Goal: Understand process/instructions

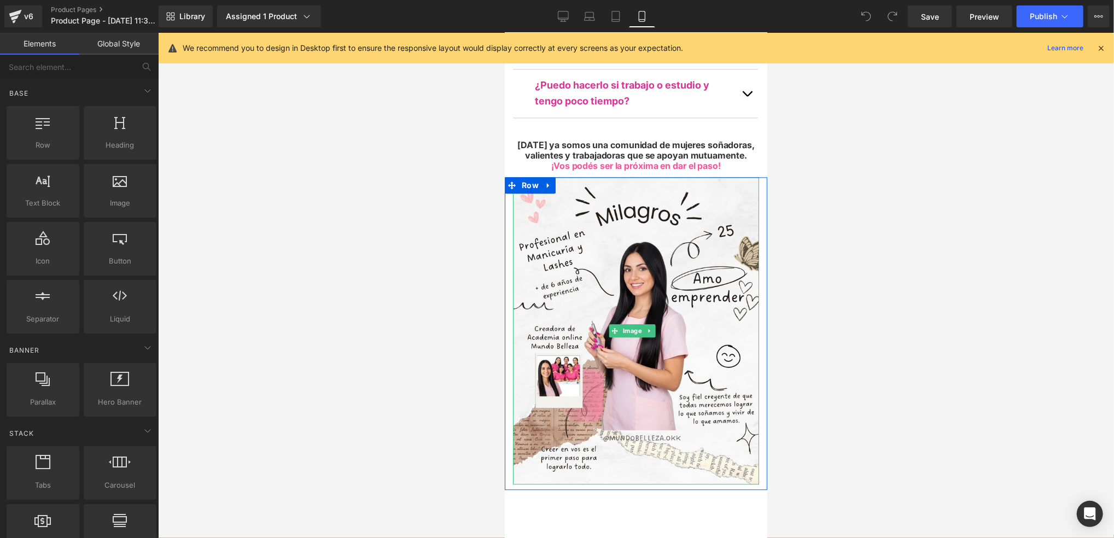
scroll to position [5324, 0]
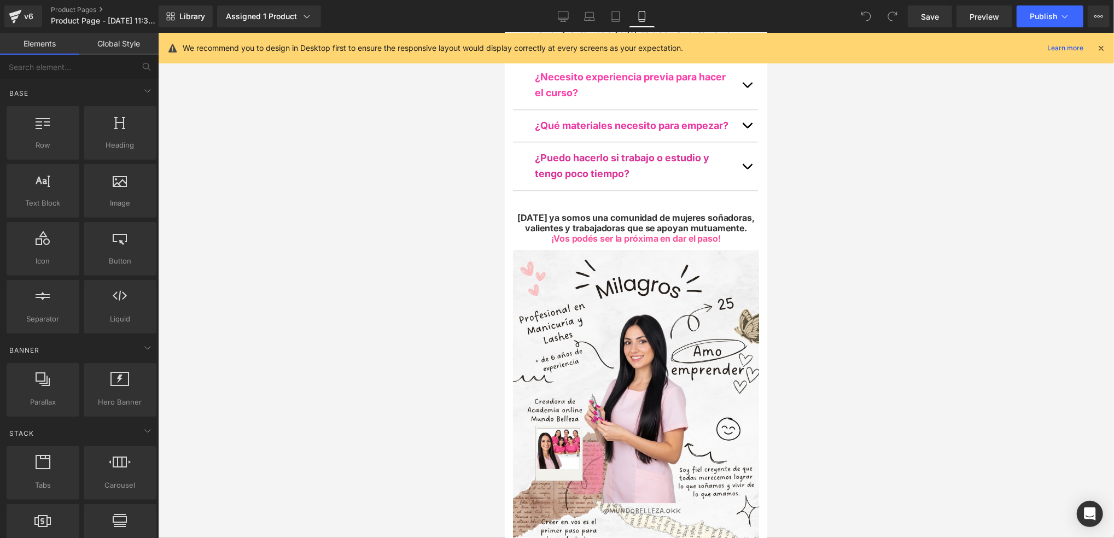
click at [822, 291] on div at bounding box center [636, 285] width 956 height 505
click at [873, 240] on div at bounding box center [636, 285] width 956 height 505
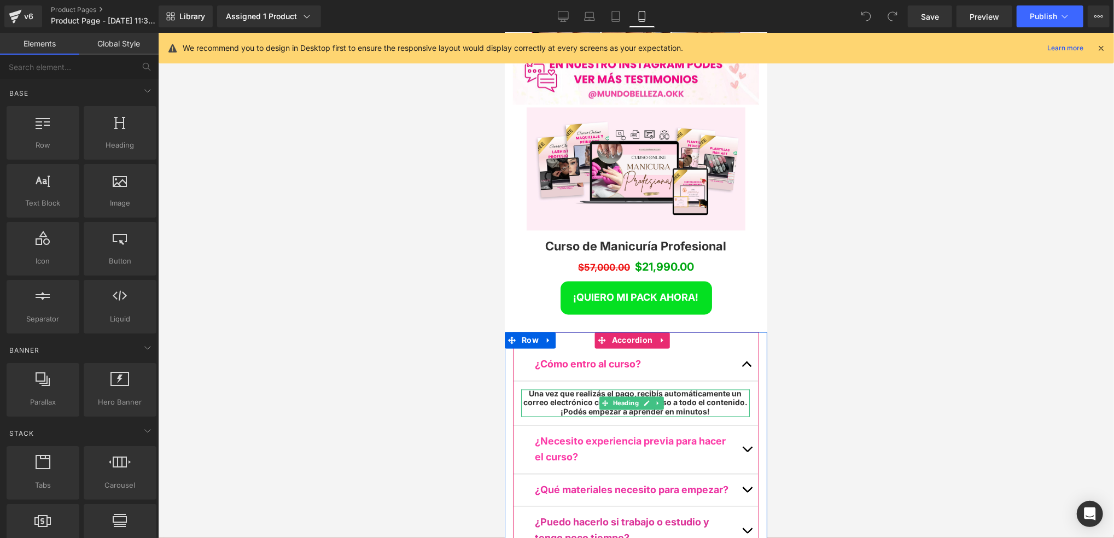
scroll to position [5033, 0]
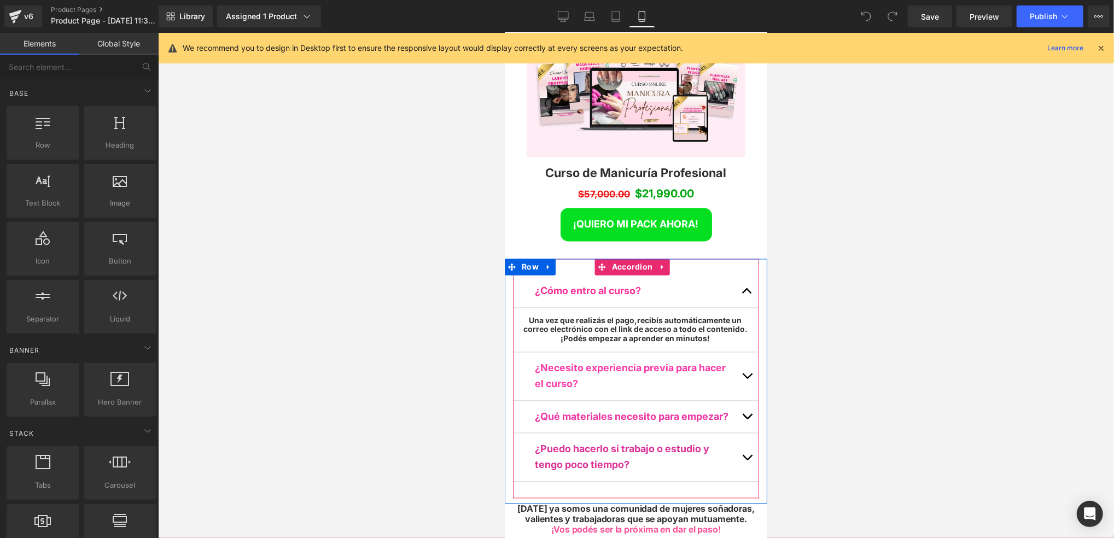
click at [736, 433] on button "button" at bounding box center [747, 457] width 22 height 48
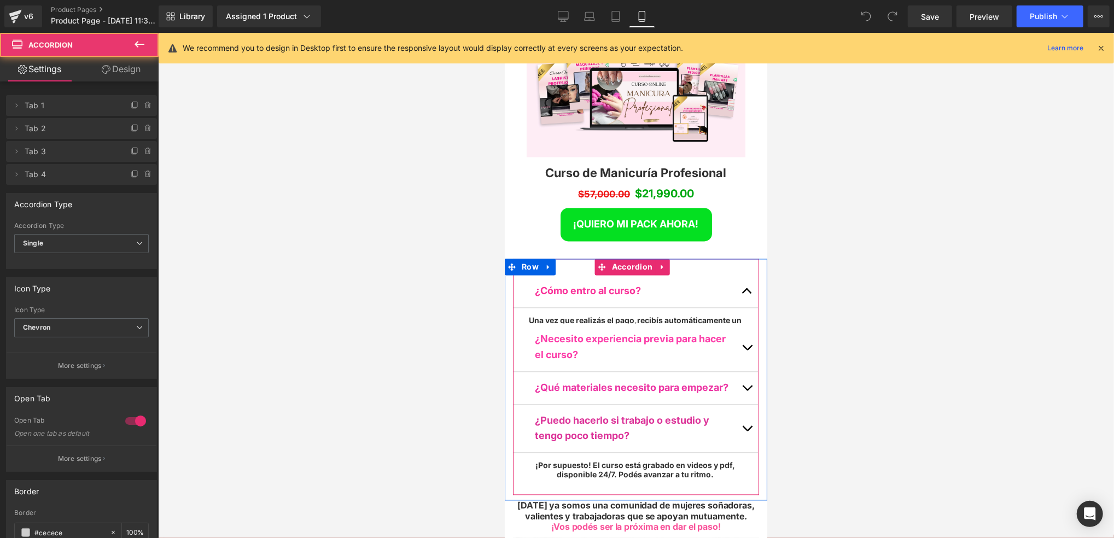
click at [740, 405] on div "¿Puedo hacerlo si trabajo o estudio y tengo poco tiempo? Text Block ¡Por supues…" at bounding box center [635, 442] width 245 height 74
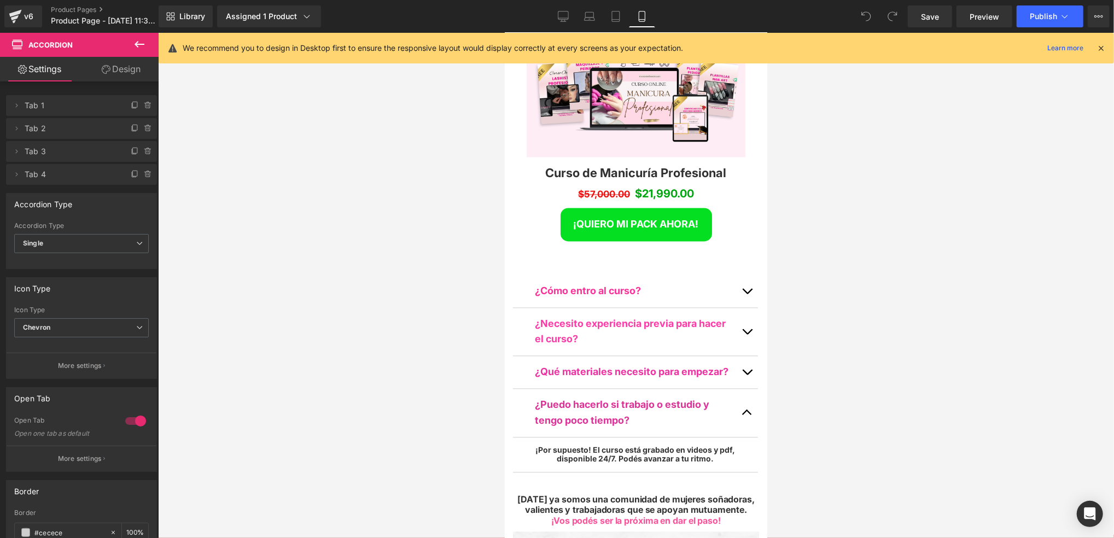
click at [829, 305] on div at bounding box center [636, 285] width 956 height 505
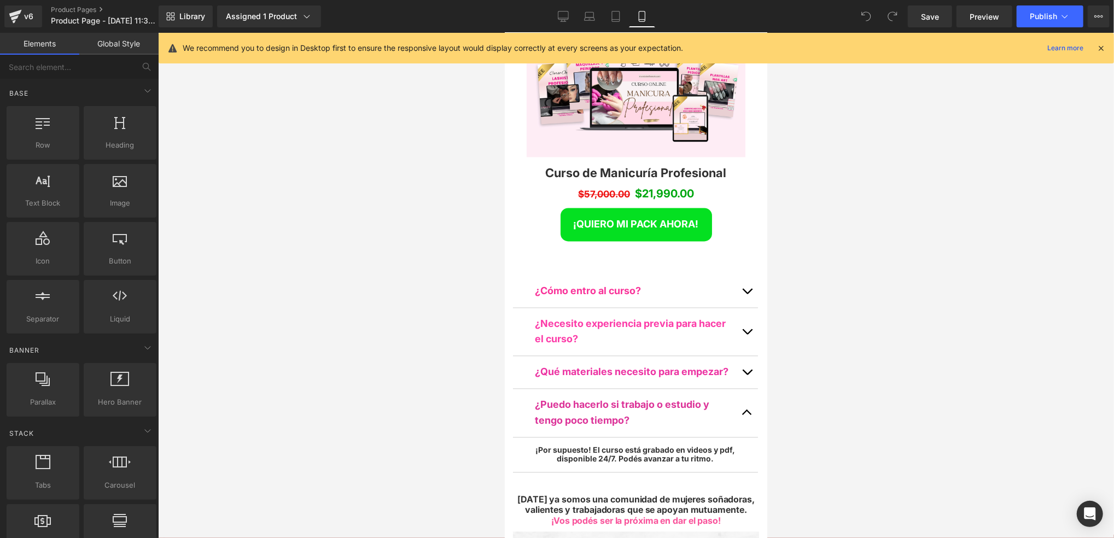
click at [889, 323] on div at bounding box center [636, 285] width 956 height 505
click at [899, 274] on div at bounding box center [636, 285] width 956 height 505
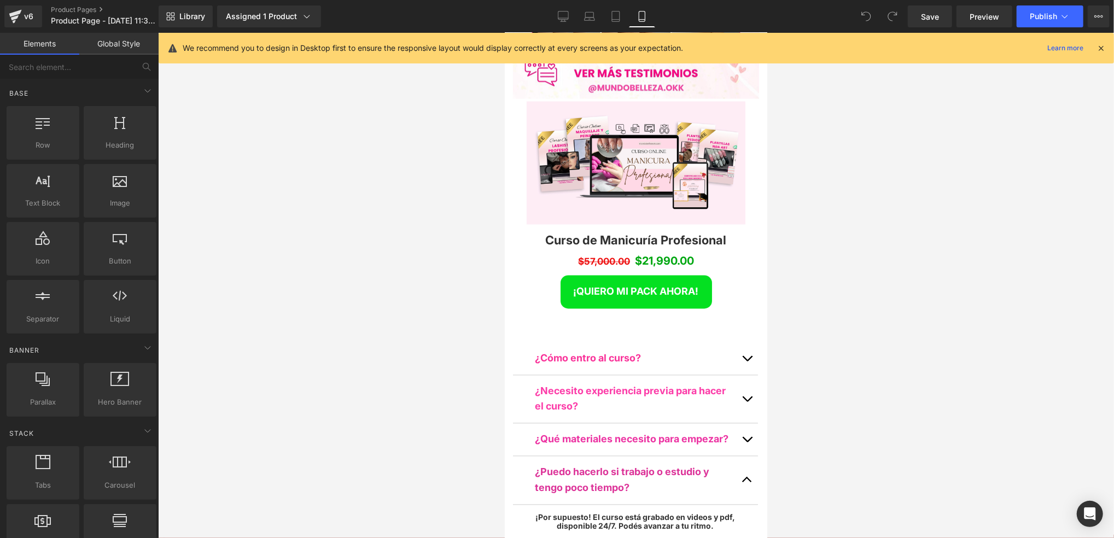
scroll to position [4814, 0]
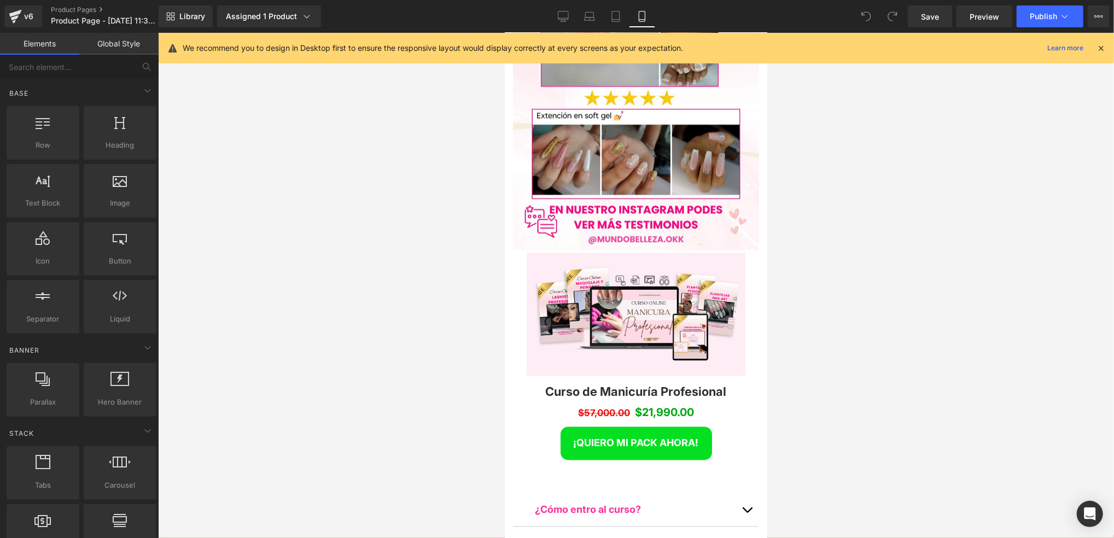
click at [812, 268] on div at bounding box center [636, 285] width 956 height 505
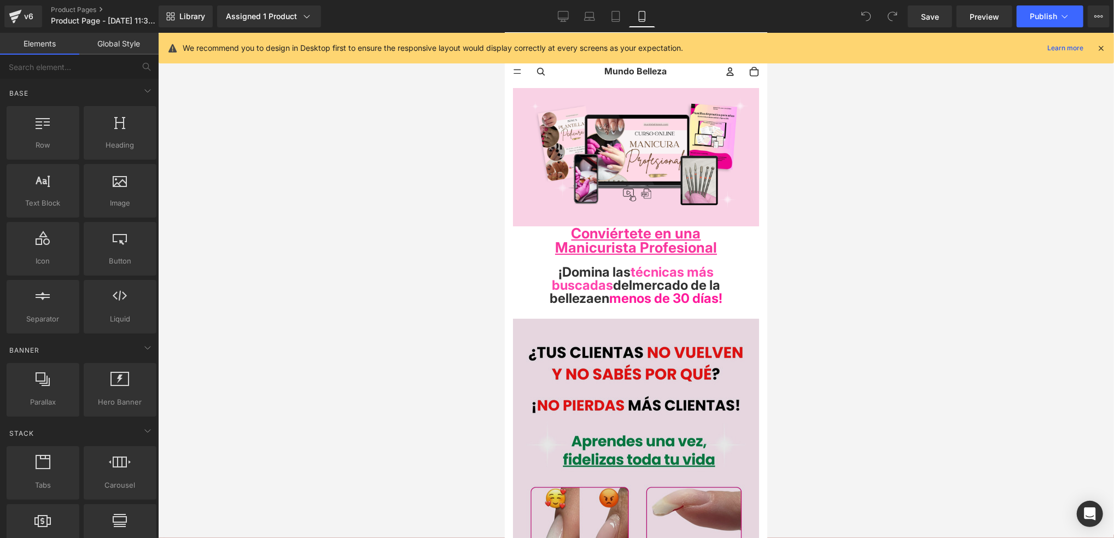
scroll to position [0, 0]
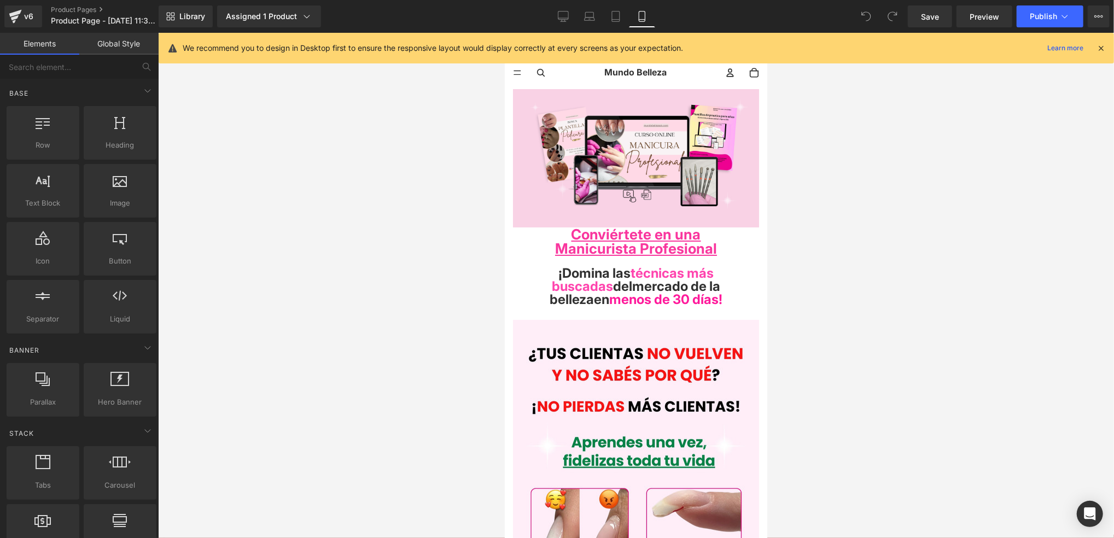
click at [835, 230] on div at bounding box center [636, 285] width 956 height 505
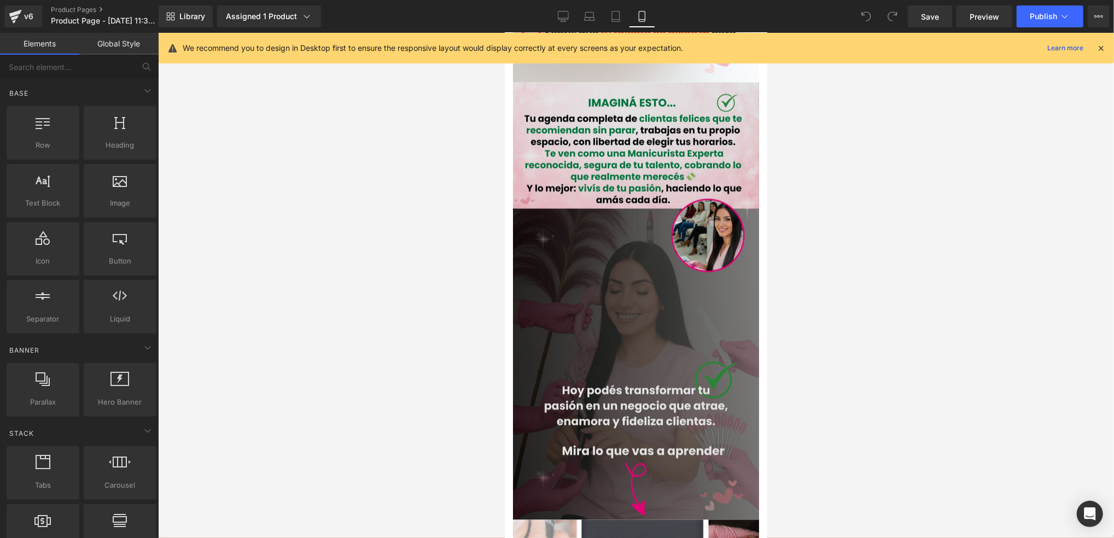
scroll to position [1094, 0]
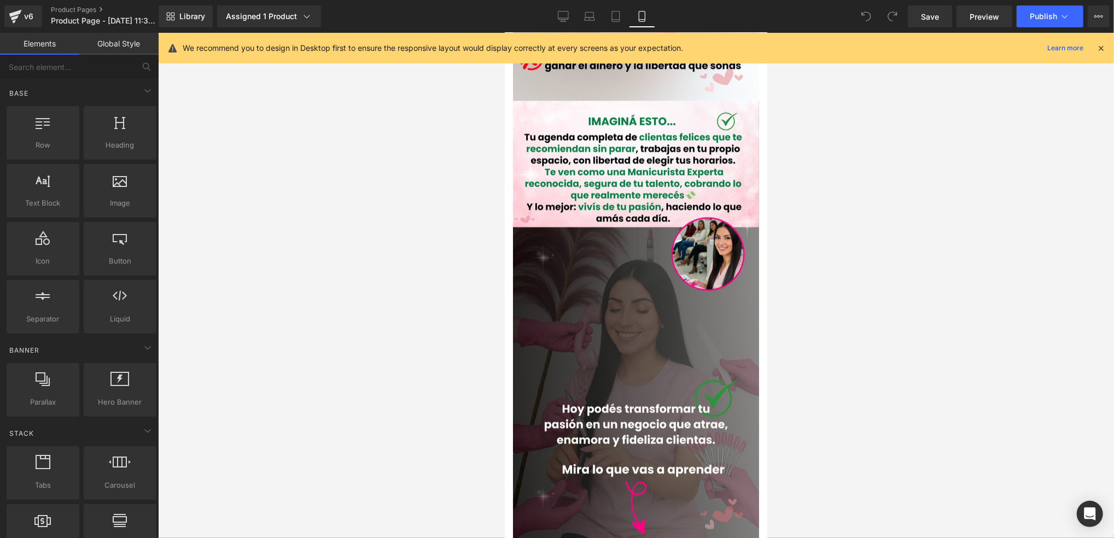
click at [946, 203] on div at bounding box center [636, 285] width 956 height 505
